Goal: Transaction & Acquisition: Purchase product/service

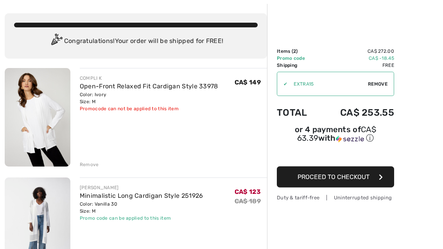
scroll to position [32, 0]
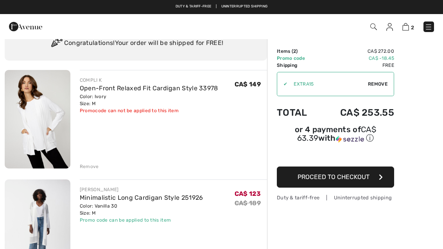
click at [39, 126] on img at bounding box center [38, 119] width 66 height 99
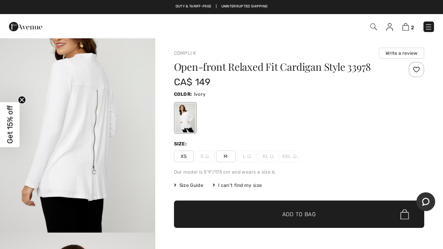
scroll to position [271, 0]
click at [66, 142] on img "2 / 4" at bounding box center [77, 116] width 155 height 233
click at [408, 28] on img at bounding box center [405, 26] width 7 height 7
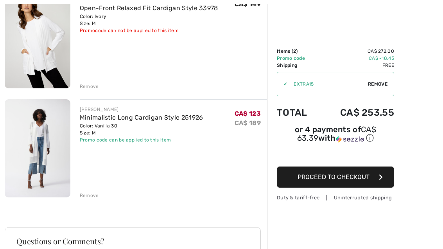
scroll to position [121, 0]
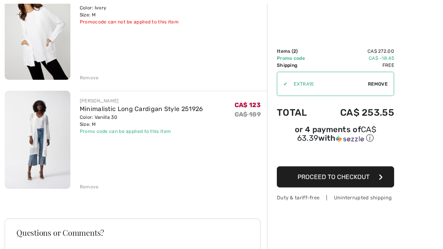
click at [40, 137] on img at bounding box center [38, 140] width 66 height 98
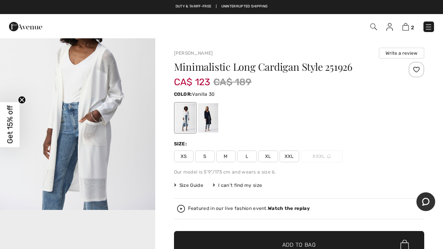
scroll to position [296, 0]
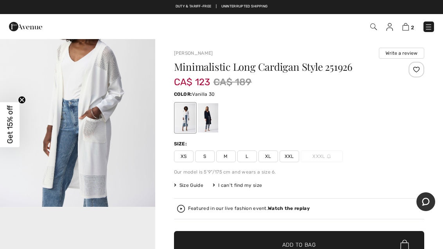
click at [90, 154] on img "2 / 6" at bounding box center [77, 91] width 155 height 232
click at [409, 27] on img at bounding box center [405, 26] width 7 height 7
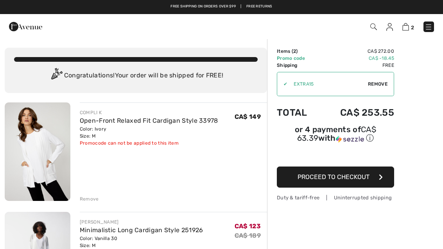
click at [376, 27] on img at bounding box center [373, 26] width 7 height 7
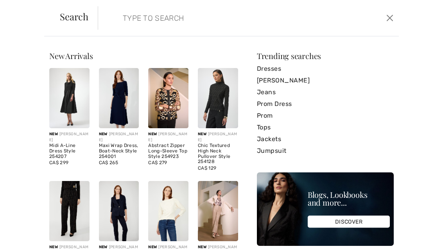
click at [107, 16] on form "Clear" at bounding box center [241, 17] width 286 height 23
click at [117, 20] on input "search" at bounding box center [217, 17] width 201 height 23
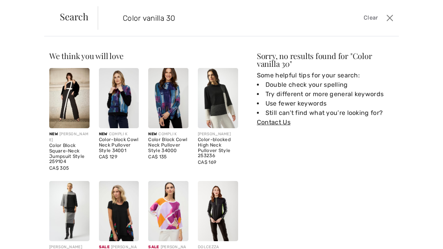
type input "Color vanilla 30"
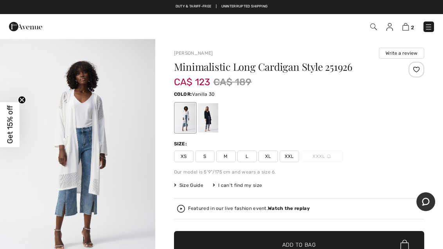
click at [433, 22] on link at bounding box center [429, 27] width 11 height 11
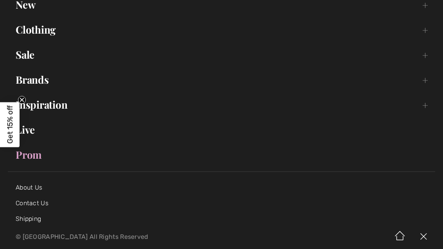
scroll to position [75, 0]
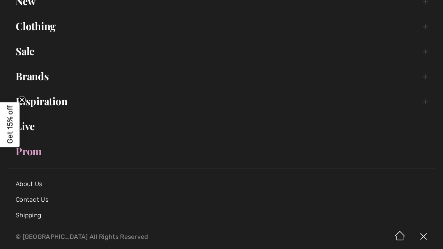
click at [35, 153] on link "Prom" at bounding box center [221, 151] width 427 height 17
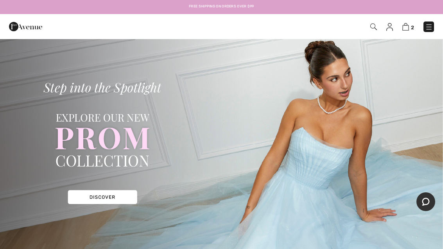
click at [431, 28] on img at bounding box center [429, 27] width 8 height 8
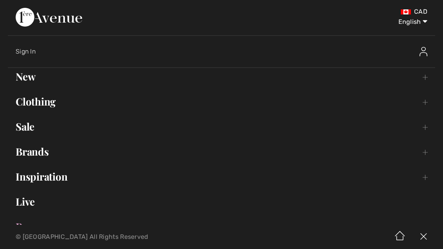
click at [42, 104] on link "Clothing Toggle submenu" at bounding box center [221, 101] width 427 height 17
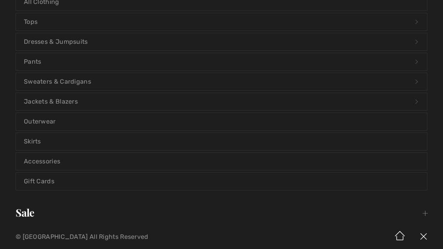
scroll to position [126, 0]
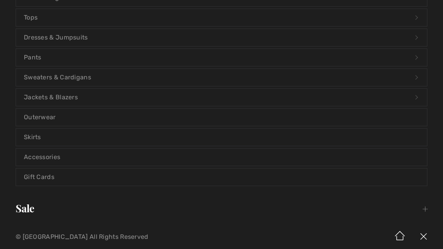
click at [27, 209] on link "Sale Toggle submenu" at bounding box center [221, 208] width 427 height 17
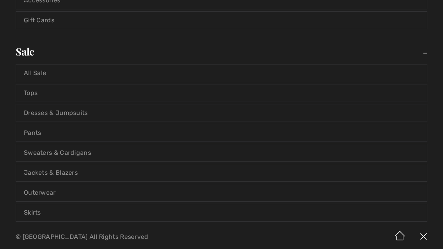
scroll to position [289, 0]
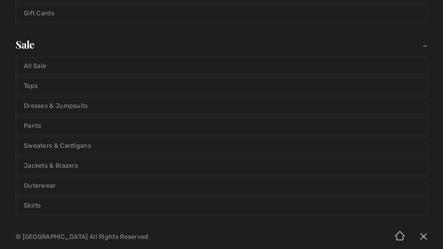
click at [68, 107] on link "Dresses & Jumpsuits" at bounding box center [221, 105] width 411 height 17
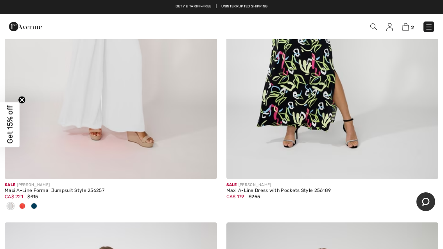
scroll to position [283, 0]
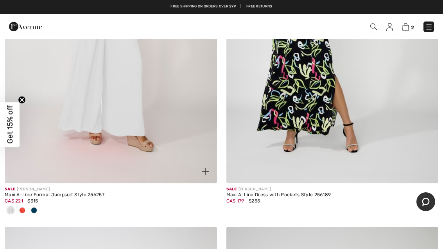
click at [25, 213] on div at bounding box center [22, 211] width 12 height 13
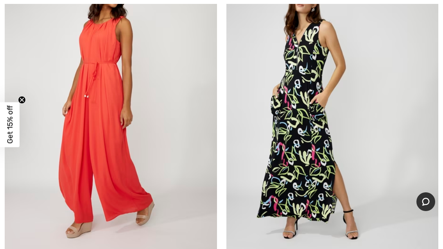
scroll to position [196, 0]
click at [88, 150] on img at bounding box center [111, 111] width 212 height 318
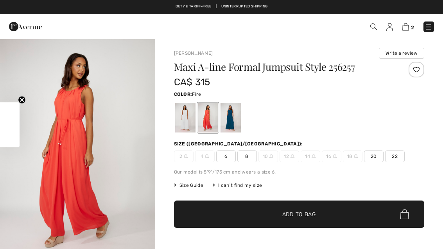
checkbox input "true"
click at [235, 115] on div at bounding box center [230, 117] width 20 height 29
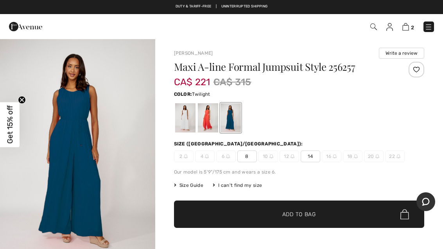
click at [210, 119] on div at bounding box center [207, 117] width 20 height 29
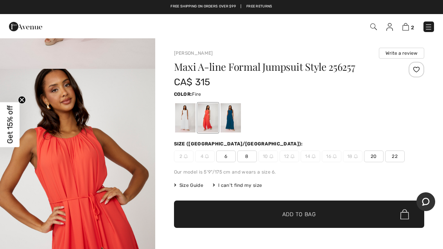
scroll to position [199, 0]
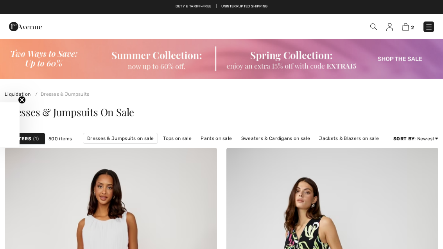
checkbox input "true"
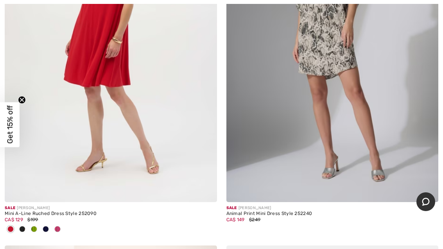
scroll to position [979, 0]
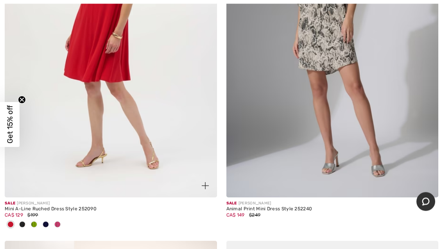
click at [32, 222] on span at bounding box center [34, 225] width 6 height 6
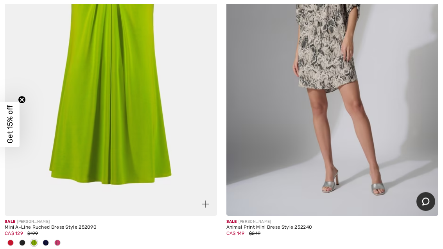
scroll to position [961, 0]
click at [57, 240] on span at bounding box center [57, 243] width 6 height 6
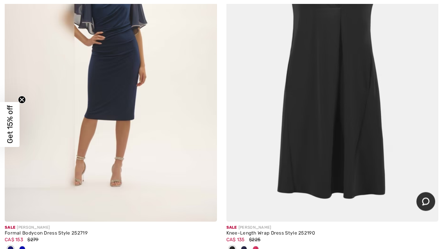
scroll to position [1317, 0]
click at [260, 244] on div at bounding box center [256, 249] width 12 height 13
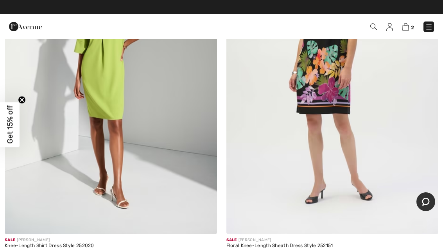
scroll to position [6118, 0]
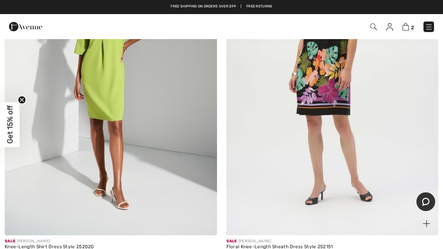
click at [371, 138] on img at bounding box center [332, 76] width 212 height 318
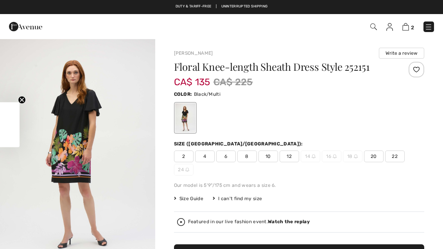
checkbox input "true"
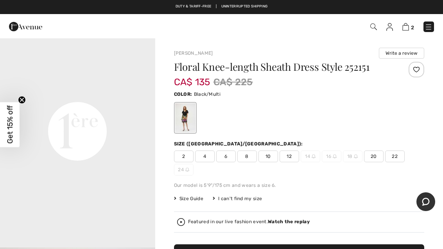
scroll to position [515, 0]
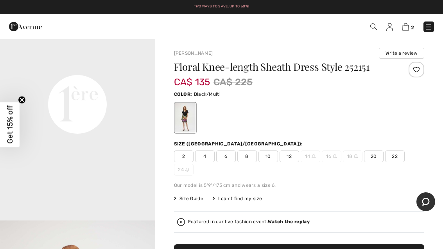
click at [272, 157] on span "10" at bounding box center [269, 157] width 20 height 12
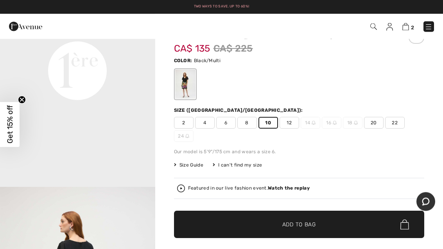
scroll to position [34, 0]
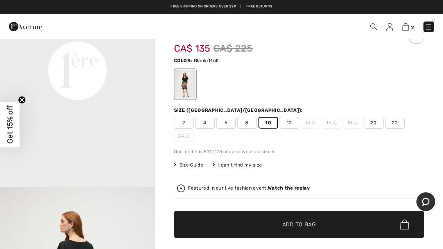
click at [302, 226] on span "Add to Bag" at bounding box center [299, 225] width 34 height 8
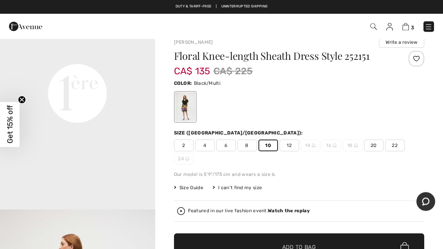
scroll to position [0, 0]
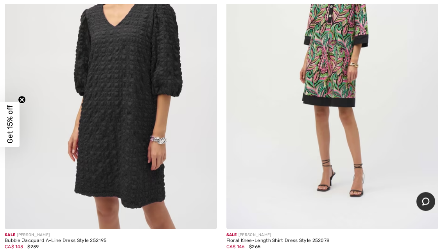
scroll to position [7965, 0]
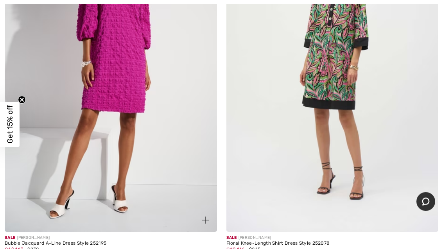
scroll to position [7962, 0]
click at [71, 176] on img at bounding box center [111, 73] width 212 height 318
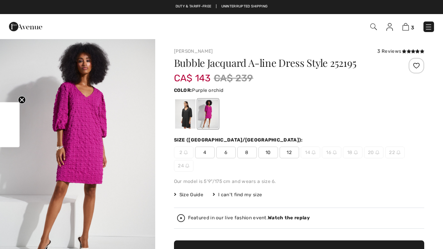
checkbox input "true"
click at [273, 155] on span "10" at bounding box center [269, 153] width 20 height 12
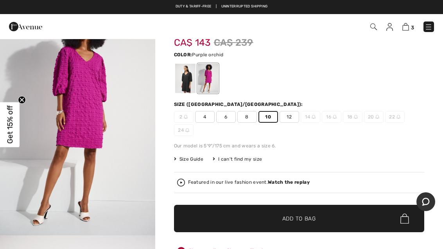
scroll to position [37, 0]
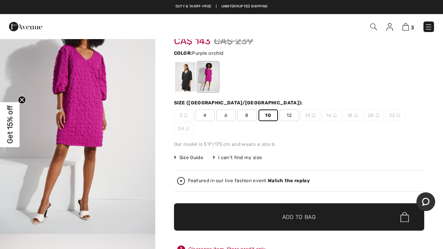
click at [301, 215] on span "Add to Bag" at bounding box center [299, 217] width 34 height 8
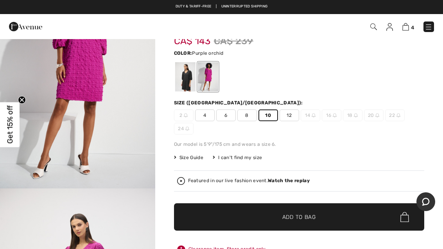
scroll to position [0, 0]
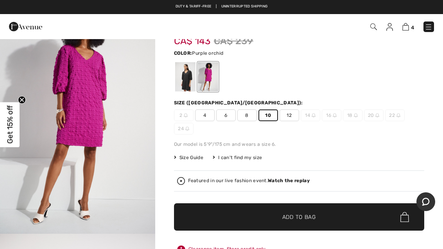
click at [361, 161] on div "Bubble Jacquard A-line Dress Style 252195 CA$ 143 CA$ 239 Color: Purple orchid …" at bounding box center [299, 154] width 250 height 267
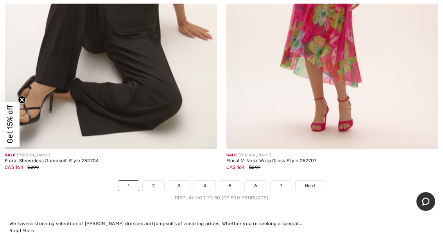
scroll to position [9195, 0]
click at [308, 182] on span "Next" at bounding box center [310, 185] width 11 height 7
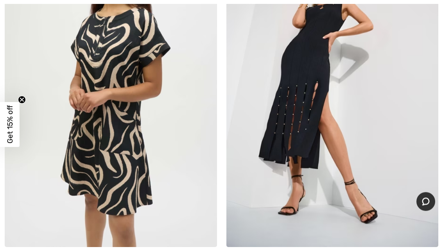
scroll to position [219, 0]
click at [99, 174] on img at bounding box center [111, 88] width 212 height 318
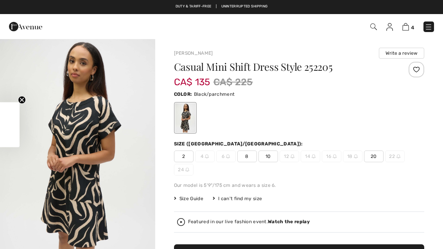
checkbox input "true"
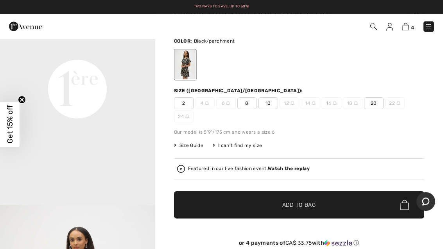
scroll to position [53, 0]
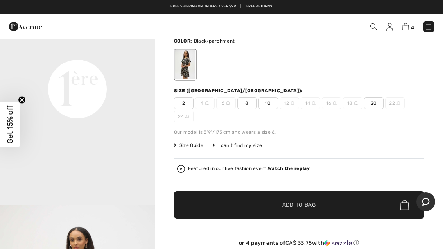
click at [271, 105] on span "10" at bounding box center [269, 103] width 20 height 12
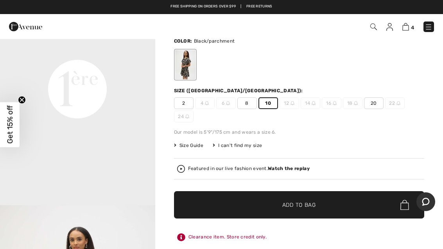
click at [301, 204] on span "Add to Bag" at bounding box center [299, 205] width 34 height 8
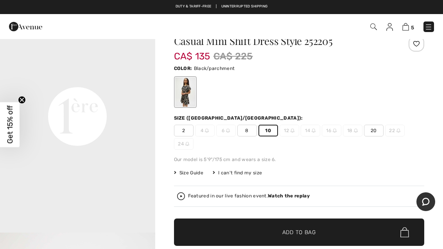
scroll to position [0, 0]
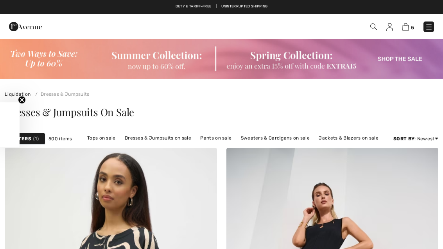
scroll to position [244, 0]
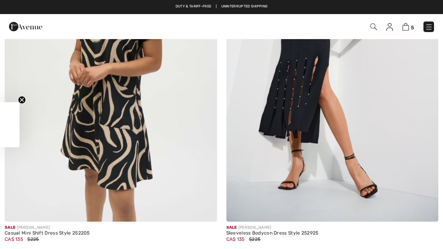
checkbox input "true"
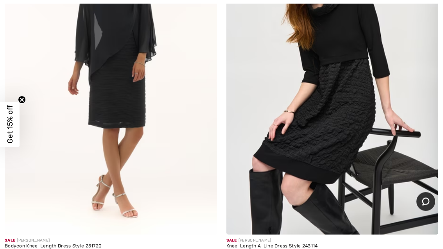
scroll to position [3443, 0]
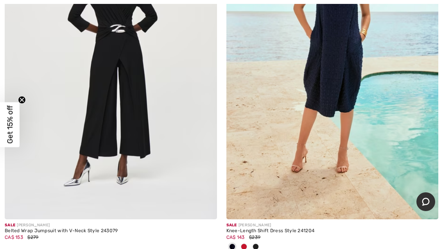
scroll to position [4183, 0]
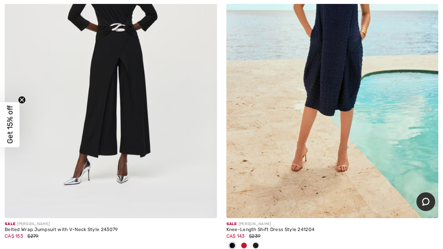
click at [245, 242] on span at bounding box center [244, 245] width 6 height 6
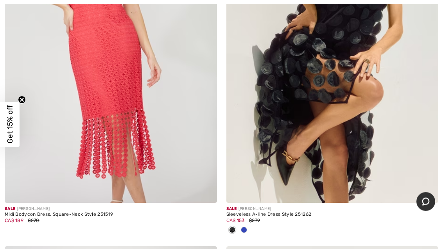
scroll to position [5349, 0]
click at [244, 227] on span at bounding box center [244, 230] width 6 height 6
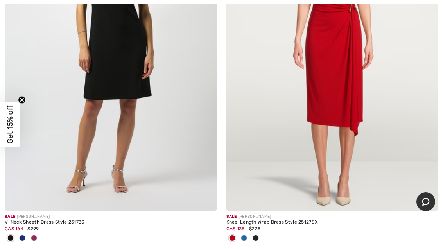
scroll to position [5705, 0]
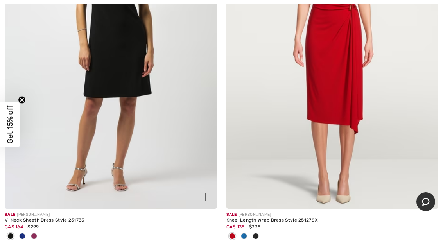
click at [25, 230] on div at bounding box center [22, 236] width 12 height 13
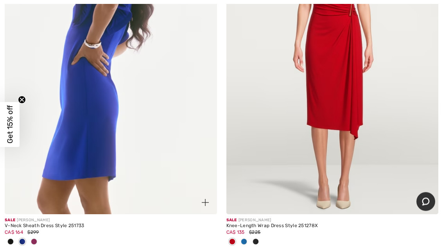
scroll to position [5699, 0]
click at [39, 237] on div at bounding box center [34, 242] width 12 height 13
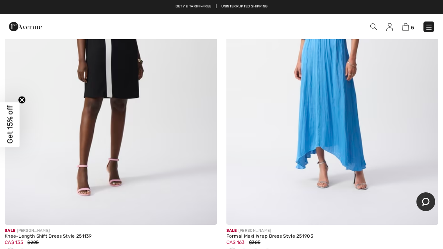
scroll to position [6050, 0]
click at [247, 246] on div at bounding box center [244, 252] width 12 height 13
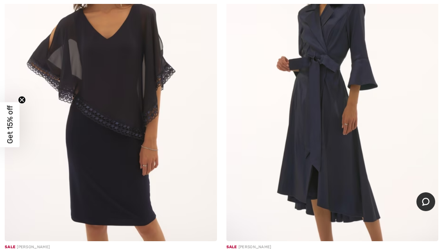
scroll to position [6396, 0]
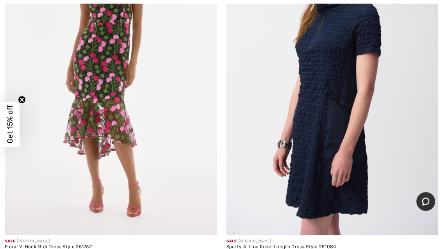
scroll to position [7195, 0]
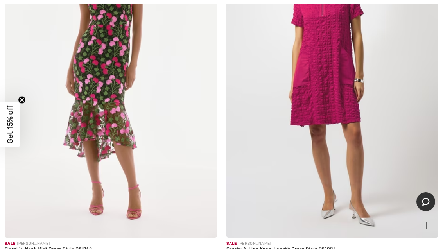
scroll to position [7193, 0]
click at [341, 133] on img at bounding box center [332, 78] width 212 height 318
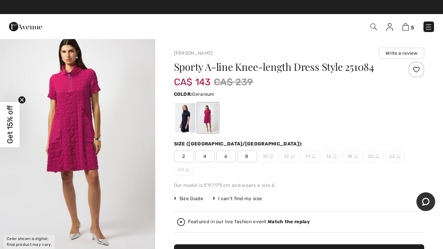
scroll to position [63, 0]
click at [96, 104] on img "1 / 1" at bounding box center [77, 138] width 155 height 232
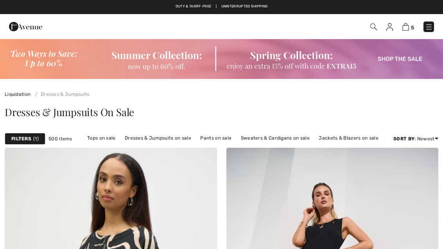
checkbox input "true"
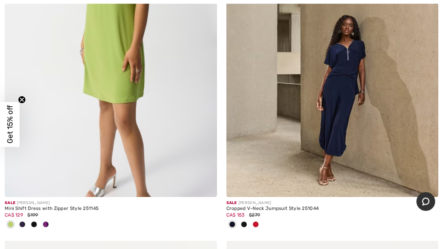
scroll to position [8320, 0]
click at [257, 221] on span at bounding box center [256, 224] width 6 height 6
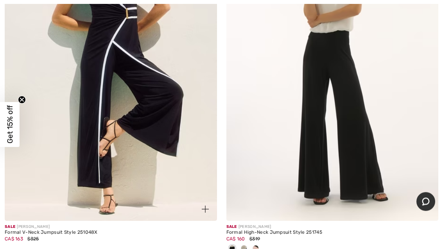
scroll to position [9110, 0]
click at [78, 162] on img at bounding box center [111, 62] width 212 height 318
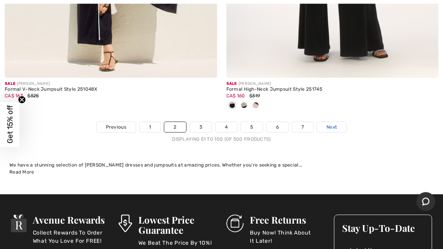
scroll to position [9253, 0]
click at [336, 124] on span "Next" at bounding box center [332, 127] width 11 height 7
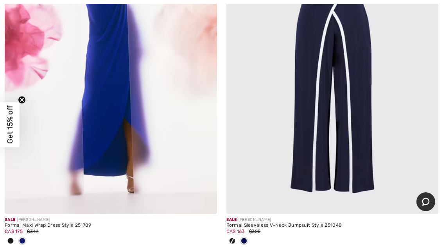
scroll to position [252, 0]
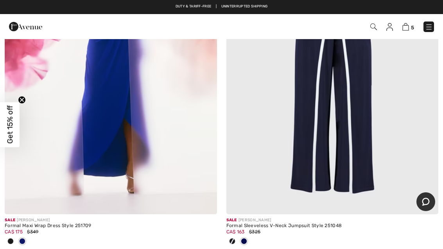
click at [235, 239] on div at bounding box center [232, 241] width 12 height 13
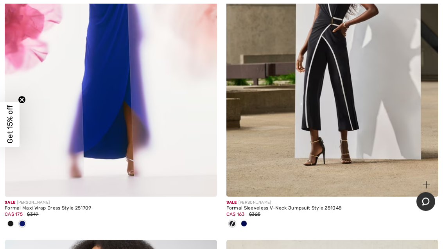
scroll to position [269, 0]
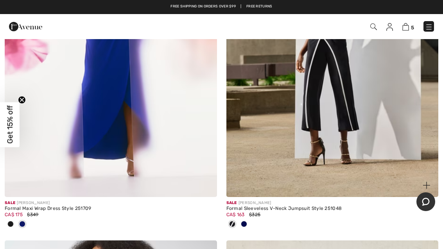
click at [250, 220] on div at bounding box center [244, 224] width 12 height 13
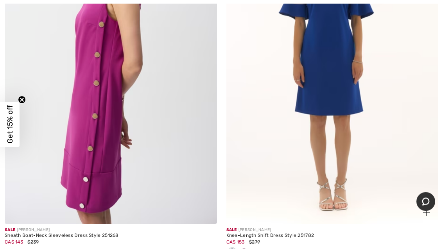
scroll to position [1690, 0]
click at [246, 249] on span at bounding box center [244, 251] width 6 height 6
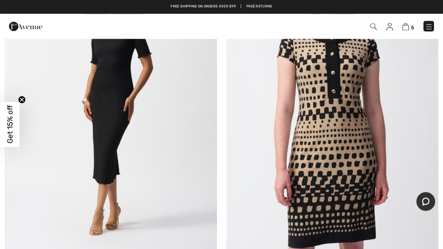
scroll to position [3835, 0]
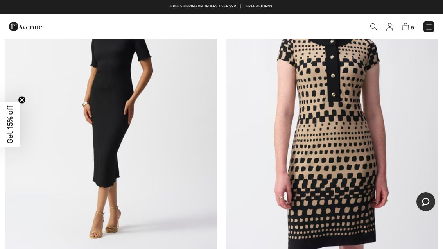
click at [338, 153] on img at bounding box center [332, 109] width 212 height 318
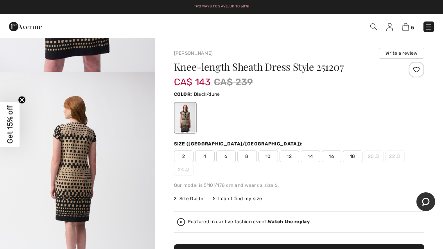
scroll to position [195, 0]
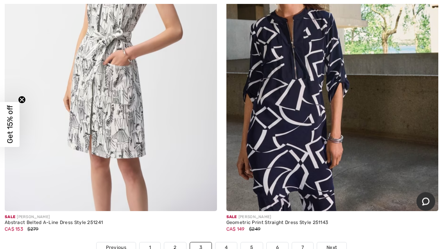
scroll to position [9094, 0]
click at [343, 113] on img at bounding box center [332, 52] width 212 height 318
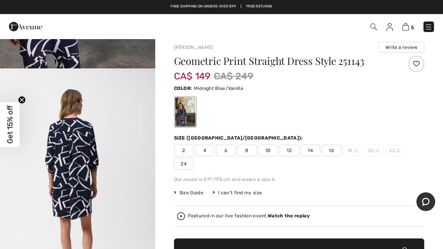
scroll to position [208, 0]
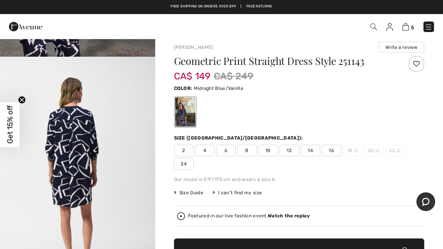
click at [271, 154] on span "10" at bounding box center [269, 151] width 20 height 12
click at [296, 249] on span "Add to Bag" at bounding box center [299, 252] width 34 height 8
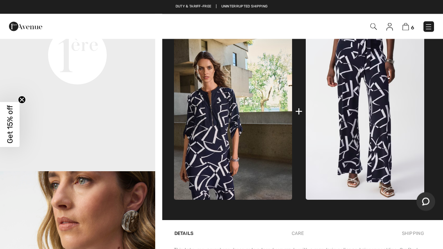
scroll to position [356, 0]
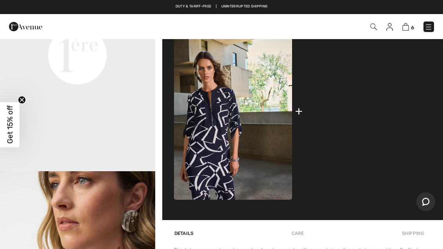
click at [386, 125] on img at bounding box center [365, 111] width 118 height 177
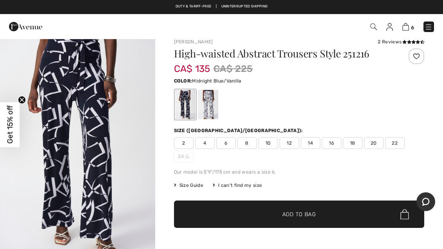
scroll to position [10, 0]
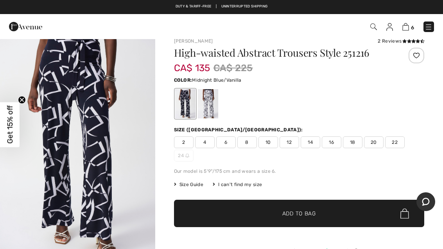
click at [273, 144] on span "10" at bounding box center [269, 142] width 20 height 12
click at [303, 216] on span "Add to Bag" at bounding box center [299, 214] width 34 height 8
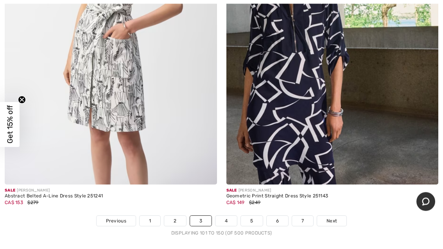
scroll to position [9121, 0]
click at [232, 216] on link "4" at bounding box center [226, 221] width 22 height 10
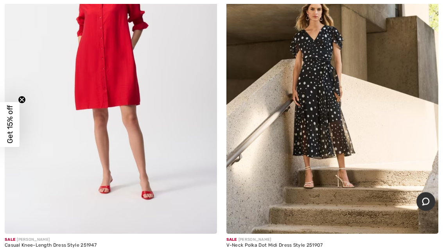
scroll to position [2460, 0]
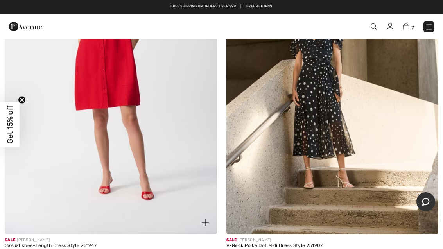
click at [142, 135] on img at bounding box center [111, 75] width 212 height 318
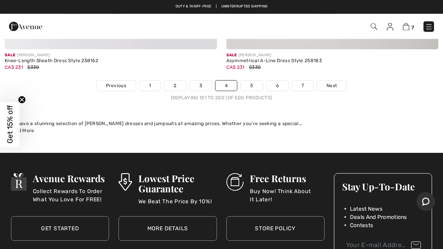
scroll to position [9199, 0]
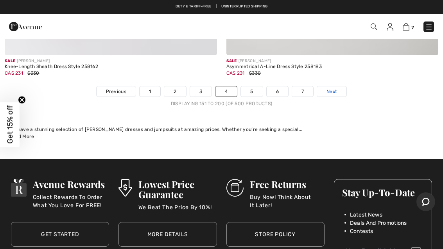
click at [336, 88] on span "Next" at bounding box center [332, 91] width 11 height 7
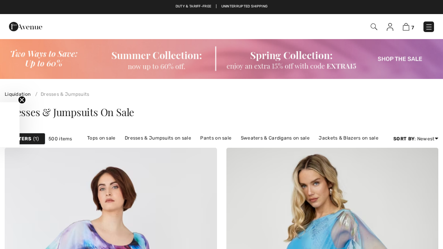
checkbox input "true"
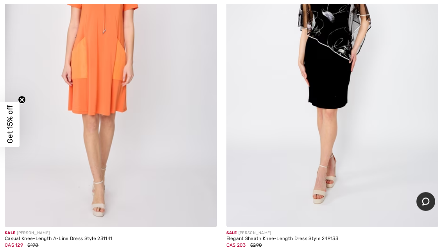
scroll to position [3812, 0]
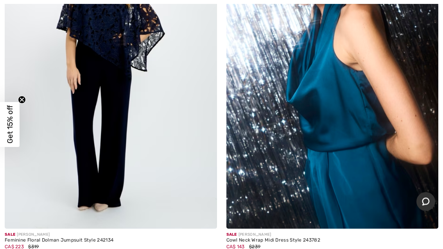
scroll to position [7487, 0]
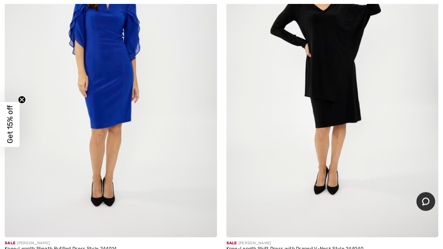
scroll to position [9003, 0]
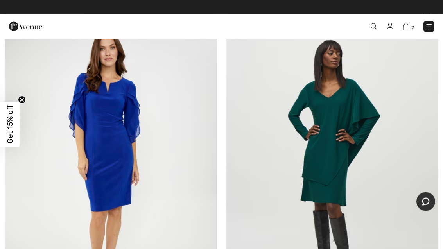
scroll to position [8920, 0]
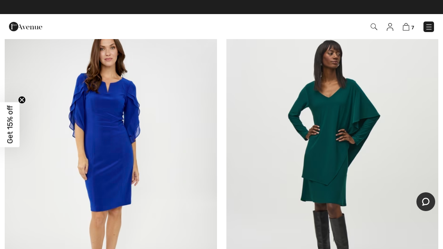
click at [373, 174] on img at bounding box center [332, 161] width 212 height 318
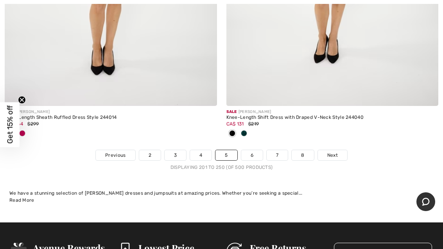
scroll to position [9162, 0]
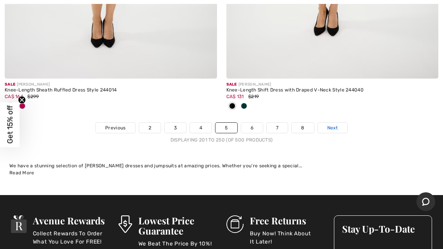
click at [335, 124] on span "Next" at bounding box center [332, 127] width 11 height 7
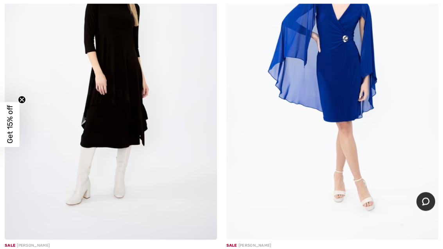
scroll to position [1649, 0]
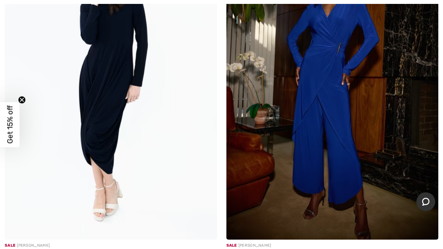
scroll to position [2804, 0]
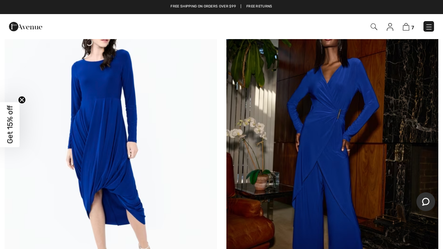
scroll to position [2738, 0]
click at [94, 156] on img at bounding box center [111, 147] width 212 height 318
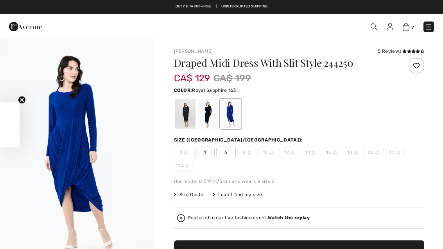
checkbox input "true"
click at [185, 110] on div at bounding box center [185, 113] width 20 height 29
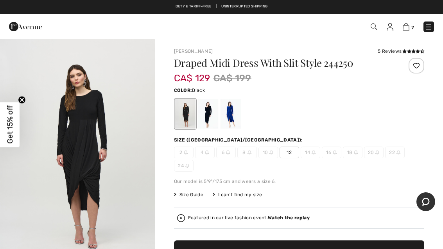
click at [209, 113] on div at bounding box center [207, 113] width 20 height 29
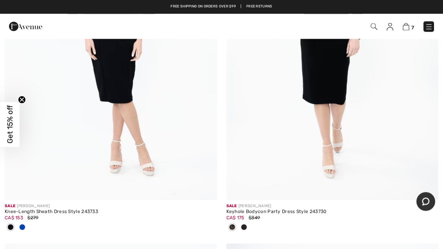
scroll to position [3567, 0]
click at [21, 224] on span at bounding box center [22, 227] width 6 height 6
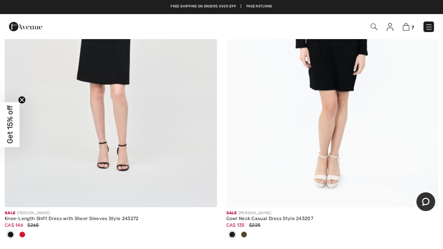
scroll to position [4736, 0]
click at [27, 235] on div at bounding box center [22, 235] width 12 height 13
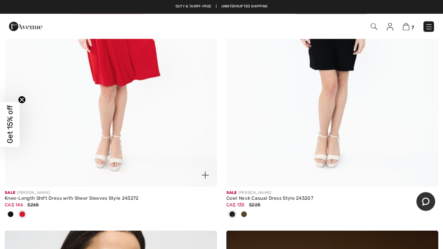
scroll to position [4757, 0]
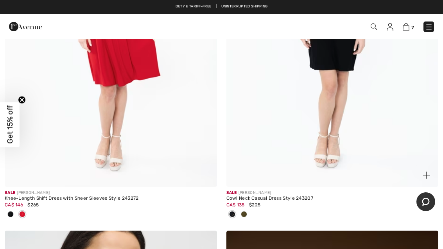
click at [246, 212] on div at bounding box center [244, 214] width 12 height 13
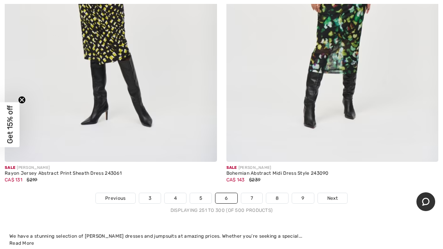
scroll to position [9171, 0]
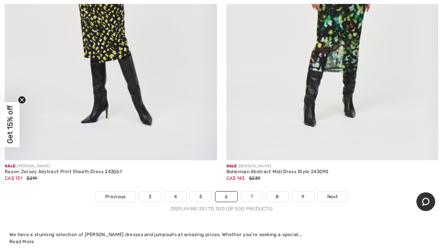
click at [257, 192] on link "7" at bounding box center [251, 197] width 21 height 10
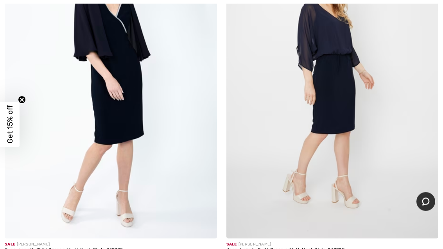
scroll to position [5998, 0]
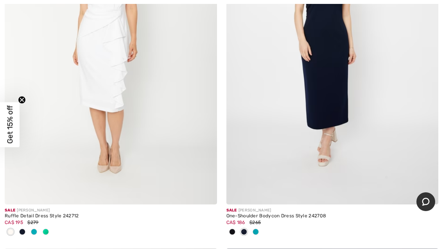
scroll to position [6825, 0]
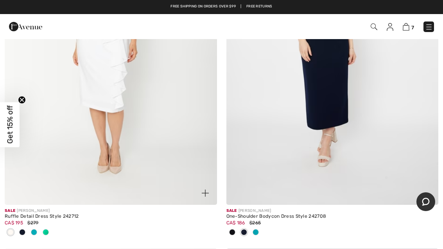
click at [53, 230] on div at bounding box center [111, 232] width 212 height 13
click at [49, 227] on div at bounding box center [46, 232] width 12 height 13
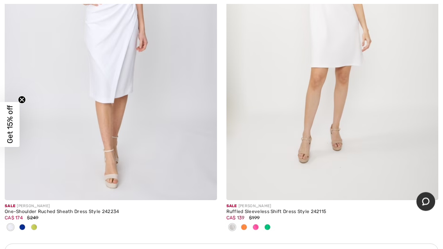
scroll to position [8640, 0]
click at [267, 224] on span at bounding box center [267, 227] width 6 height 6
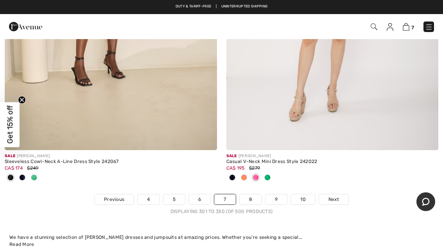
scroll to position [9141, 0]
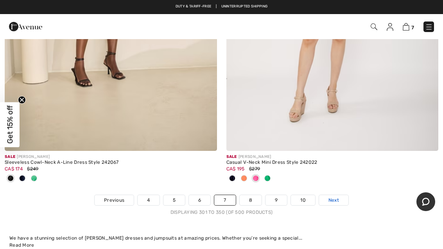
click at [335, 197] on span "Next" at bounding box center [334, 200] width 11 height 7
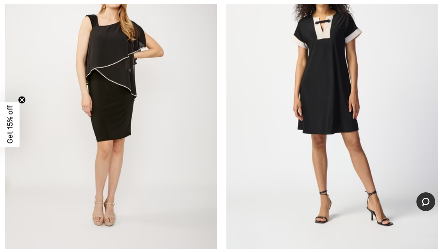
scroll to position [4978, 0]
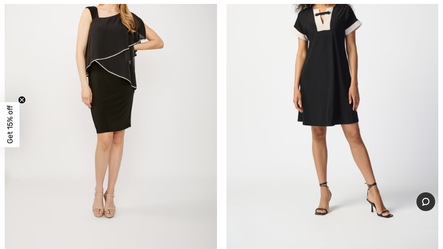
click at [12, 140] on span "Get 15% off" at bounding box center [9, 125] width 9 height 38
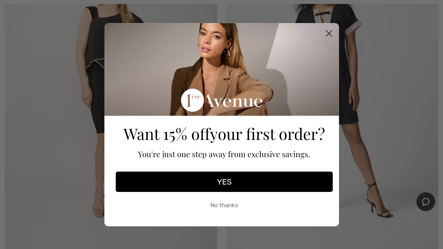
click at [332, 39] on circle "Close dialog" at bounding box center [328, 33] width 13 height 13
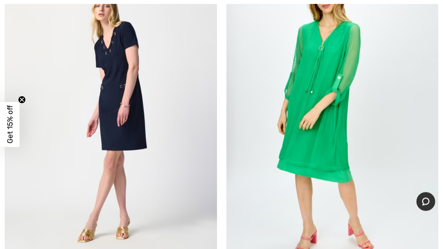
scroll to position [9096, 0]
click at [389, 129] on img at bounding box center [332, 115] width 212 height 318
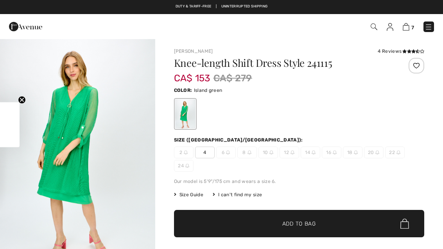
checkbox input "true"
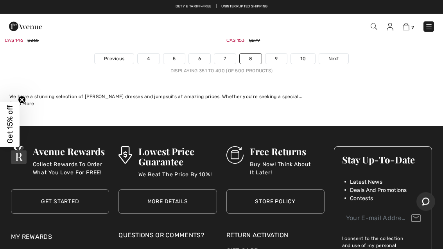
scroll to position [9344, 0]
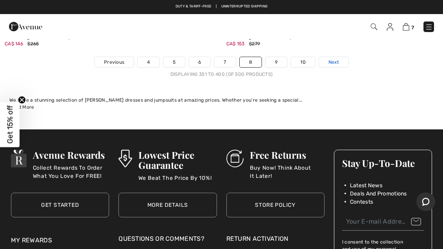
click at [336, 59] on span "Next" at bounding box center [334, 62] width 11 height 7
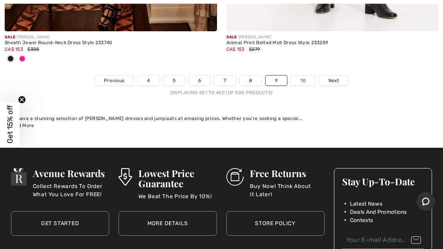
scroll to position [9248, 0]
click at [307, 76] on link "10" at bounding box center [303, 80] width 24 height 10
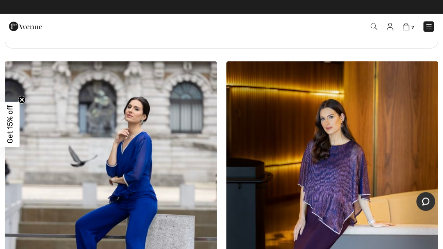
scroll to position [2263, 0]
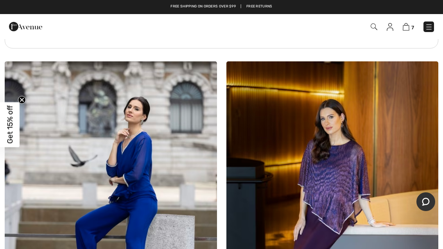
click at [376, 27] on img at bounding box center [374, 26] width 7 height 7
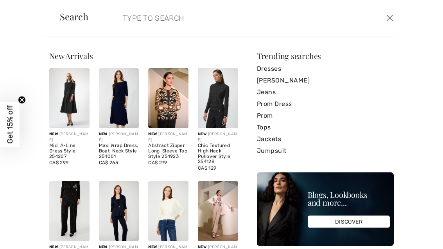
click at [118, 16] on input "search" at bounding box center [217, 17] width 201 height 23
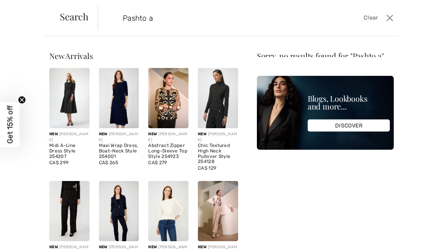
type input "Pas"
click at [374, 19] on span "Clear" at bounding box center [371, 18] width 14 height 9
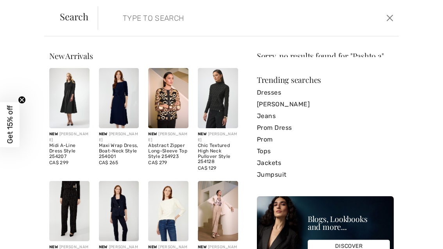
click at [371, 22] on form "Clear" at bounding box center [241, 17] width 286 height 23
click at [157, 16] on input "search" at bounding box center [217, 17] width 201 height 23
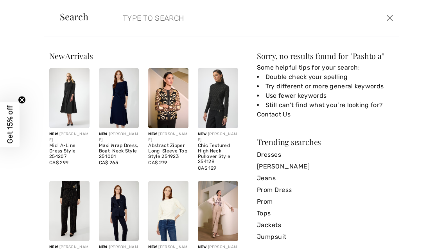
click at [123, 16] on input "search" at bounding box center [217, 17] width 201 height 23
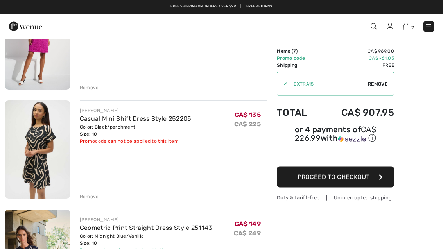
scroll to position [439, 0]
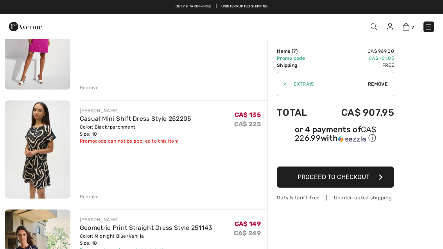
click at [93, 198] on div "Remove" at bounding box center [89, 196] width 19 height 7
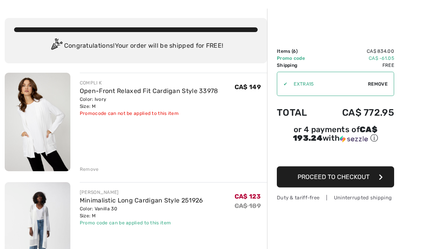
scroll to position [30, 0]
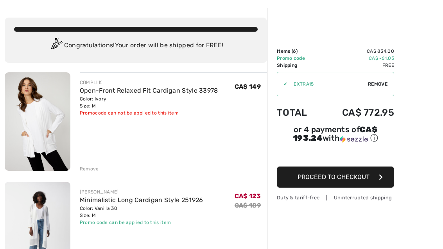
click at [49, 127] on img at bounding box center [38, 121] width 66 height 99
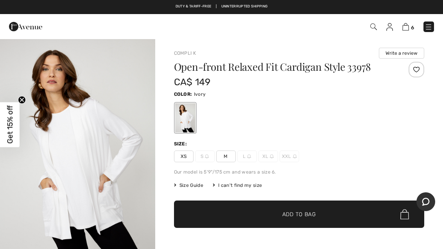
click at [196, 187] on span "Size Guide" at bounding box center [188, 185] width 29 height 7
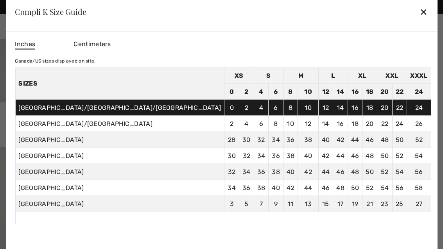
click at [420, 13] on div "✕" at bounding box center [424, 12] width 8 height 16
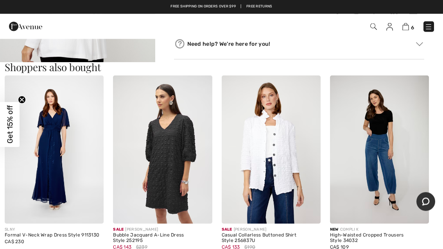
scroll to position [411, 0]
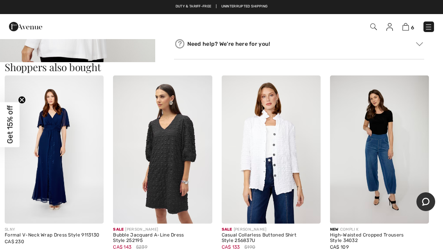
click at [291, 163] on img at bounding box center [271, 149] width 99 height 149
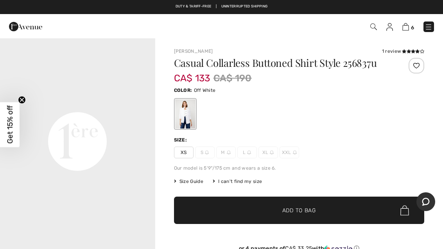
scroll to position [477, 0]
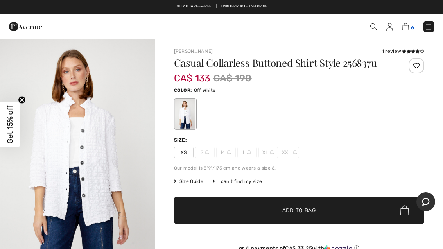
click at [407, 29] on img at bounding box center [405, 26] width 7 height 7
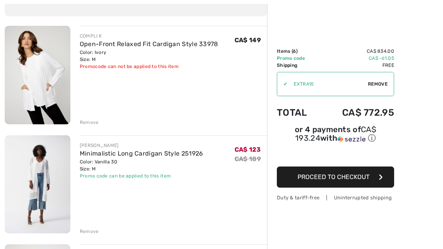
scroll to position [77, 0]
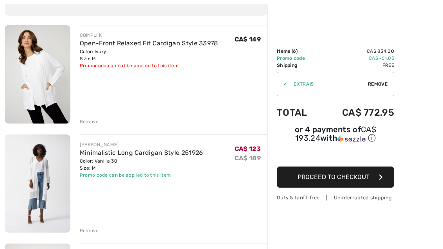
click at [91, 233] on div "Remove" at bounding box center [89, 230] width 19 height 7
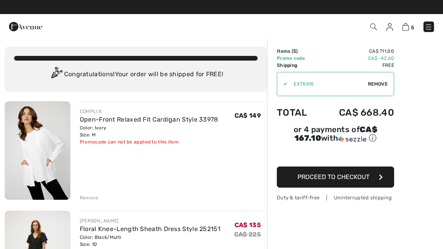
scroll to position [0, 0]
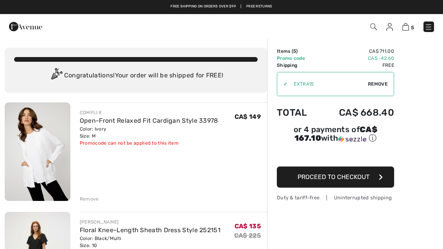
click at [392, 30] on img at bounding box center [389, 27] width 7 height 8
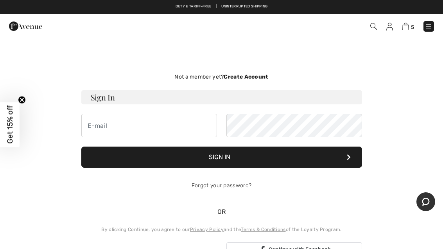
click at [413, 118] on div "Not a member yet? Create Account Sign In Sign In Forgot your password? OR" at bounding box center [222, 165] width 434 height 217
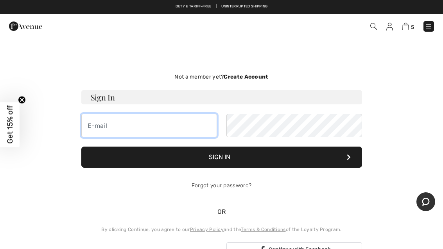
click at [85, 122] on input "email" at bounding box center [149, 125] width 136 height 23
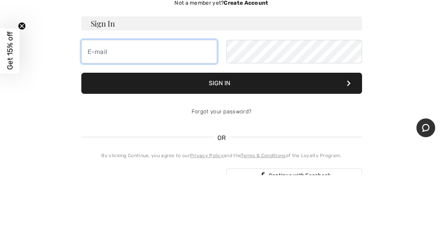
scroll to position [74, 0]
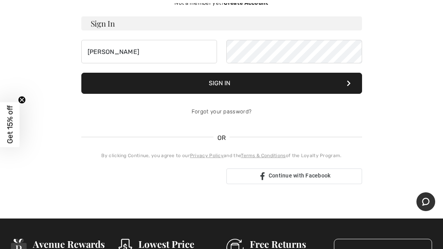
click at [123, 177] on div "Se connecter avec Google. S'ouvre dans un nouvel onglet" at bounding box center [149, 176] width 119 height 17
click at [120, 51] on input "[PERSON_NAME]" at bounding box center [149, 51] width 136 height 23
click at [239, 83] on button "Sign In" at bounding box center [221, 83] width 281 height 21
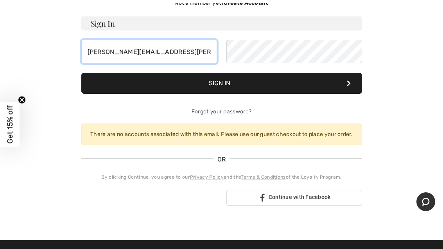
click at [193, 51] on input "[PERSON_NAME][EMAIL_ADDRESS][PERSON_NAME][DOMAIN_NAME]" at bounding box center [149, 51] width 136 height 23
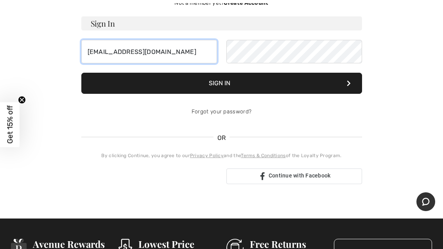
type input "[EMAIL_ADDRESS][DOMAIN_NAME]"
click at [239, 84] on button "Sign In" at bounding box center [221, 83] width 281 height 21
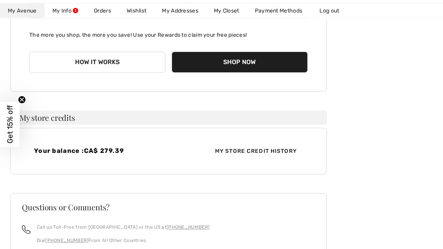
scroll to position [147, 0]
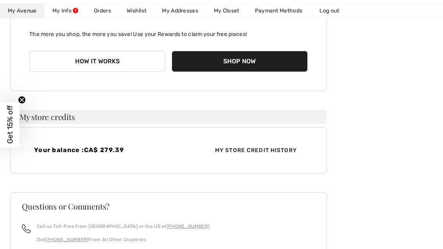
click at [113, 153] on span "CA$ 279.39" at bounding box center [104, 149] width 40 height 7
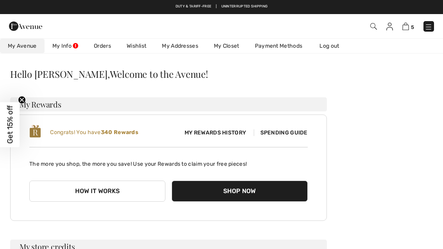
scroll to position [0, 0]
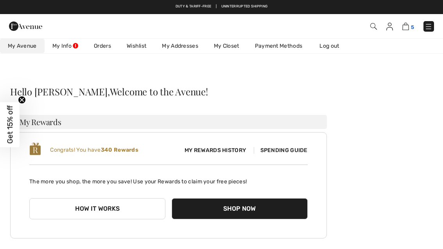
click at [406, 29] on img at bounding box center [405, 26] width 7 height 7
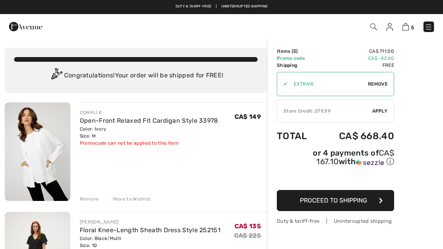
click at [380, 111] on span "Apply" at bounding box center [380, 111] width 16 height 7
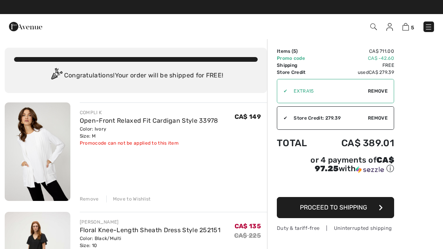
click at [351, 214] on button "Proceed to Shipping" at bounding box center [335, 207] width 117 height 21
